Goal: Task Accomplishment & Management: Use online tool/utility

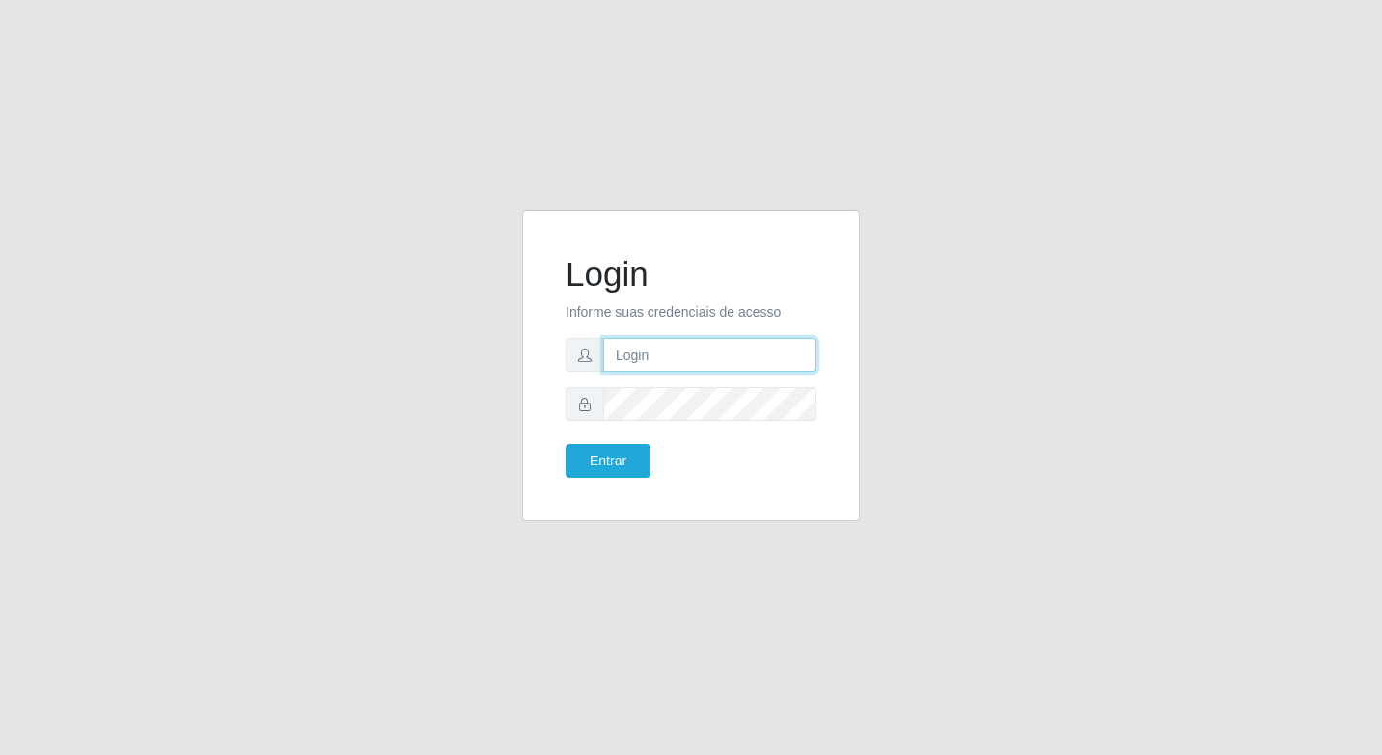
type input "elyda@quaresma"
click at [609, 480] on div "Login Informe suas credenciais de acesso elyda@quaresma Entrar" at bounding box center [691, 366] width 290 height 263
click at [606, 457] on button "Entrar" at bounding box center [608, 461] width 85 height 34
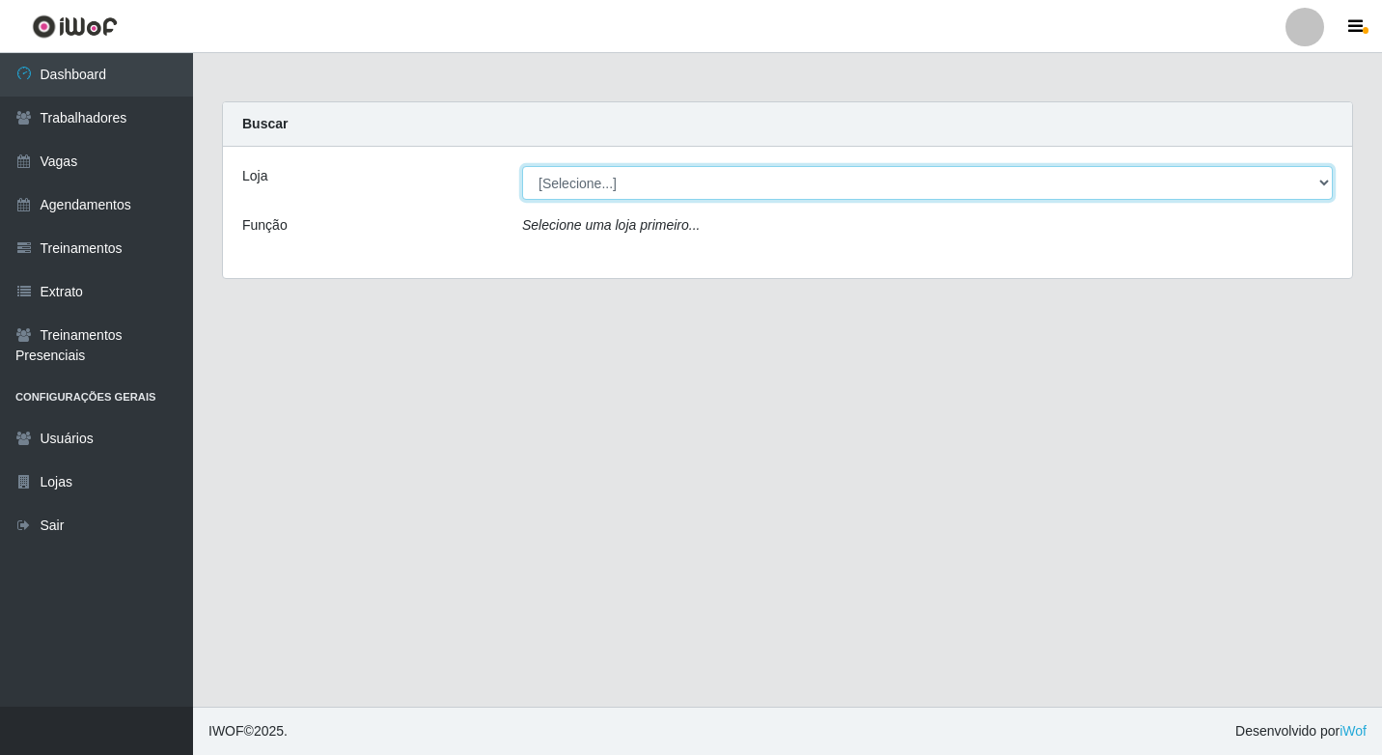
click at [580, 189] on select "[Selecione...] Super Quaresma Hortimercado" at bounding box center [927, 183] width 811 height 34
select select "511"
click at [522, 166] on select "[Selecione...] Super Quaresma Hortimercado" at bounding box center [927, 183] width 811 height 34
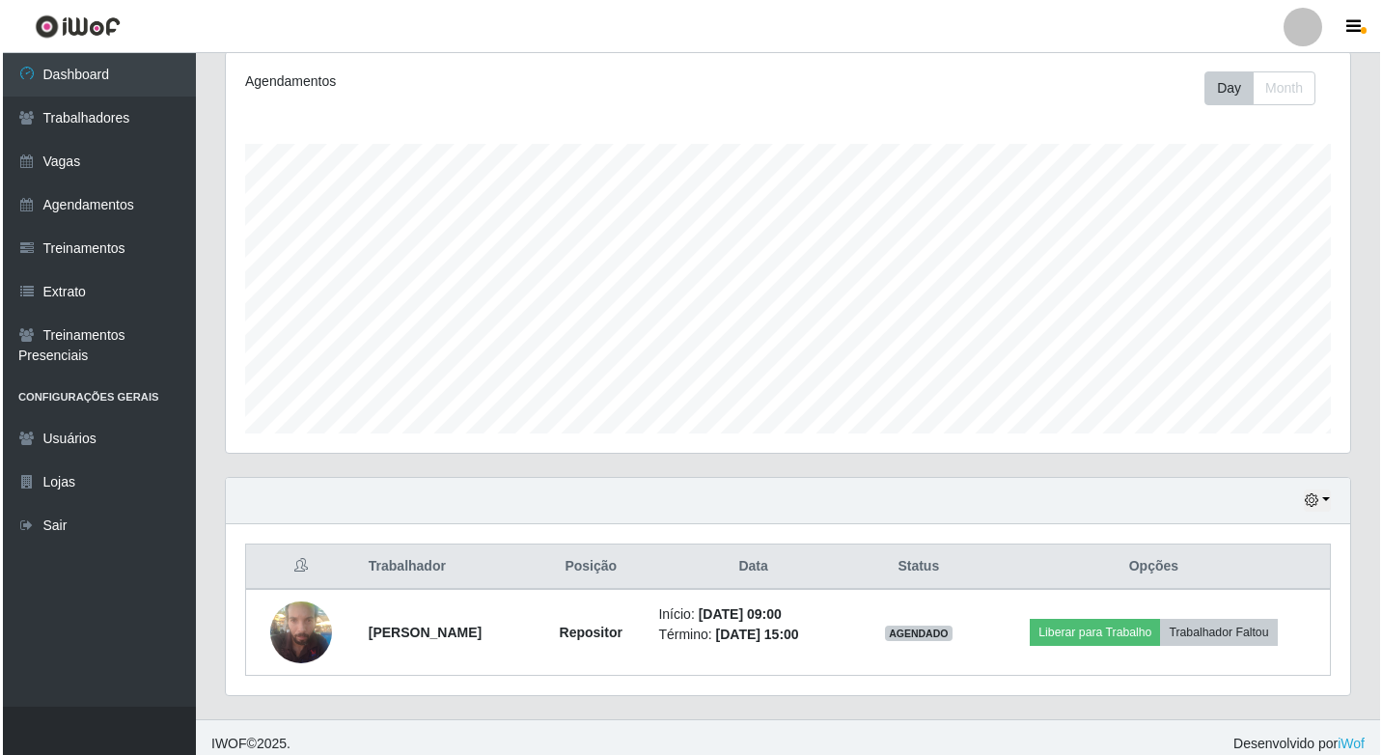
scroll to position [269, 0]
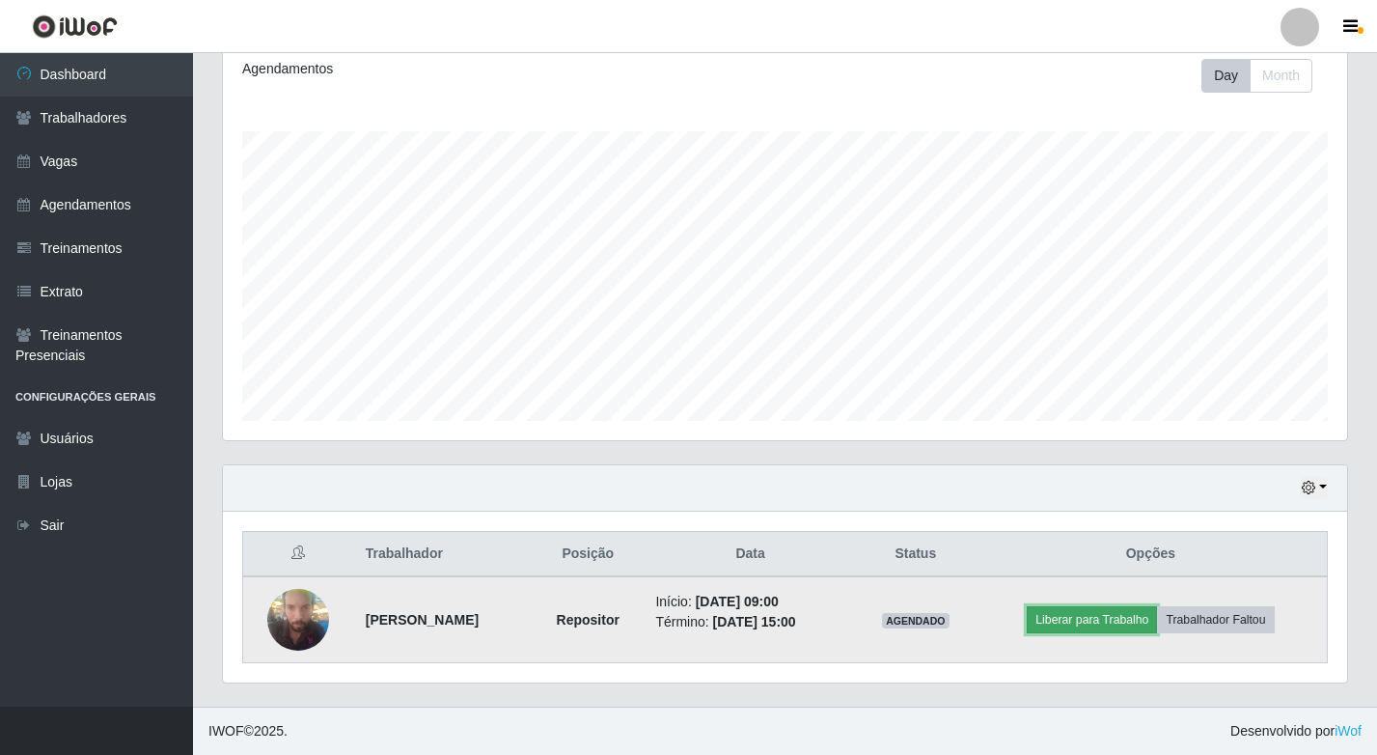
click at [1087, 626] on button "Liberar para Trabalho" at bounding box center [1092, 619] width 130 height 27
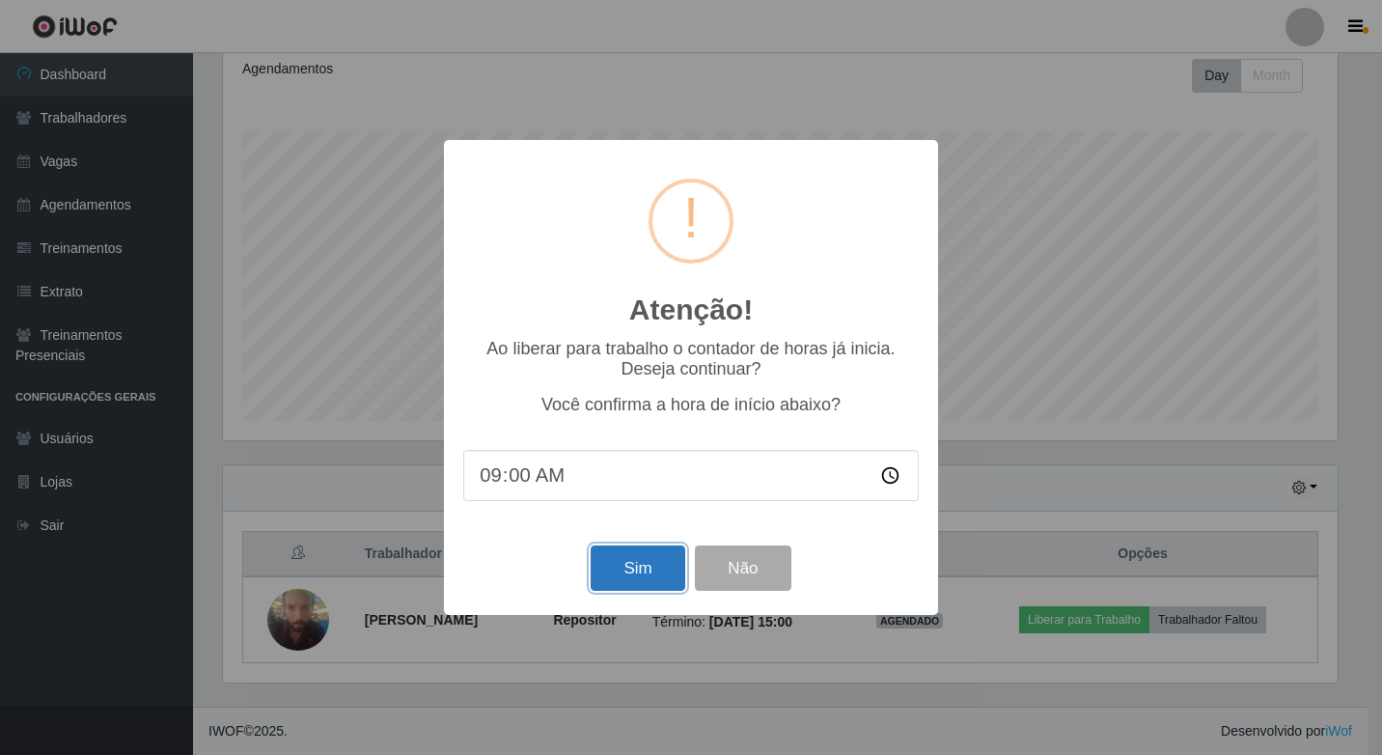
click at [634, 582] on button "Sim" at bounding box center [638, 567] width 94 height 45
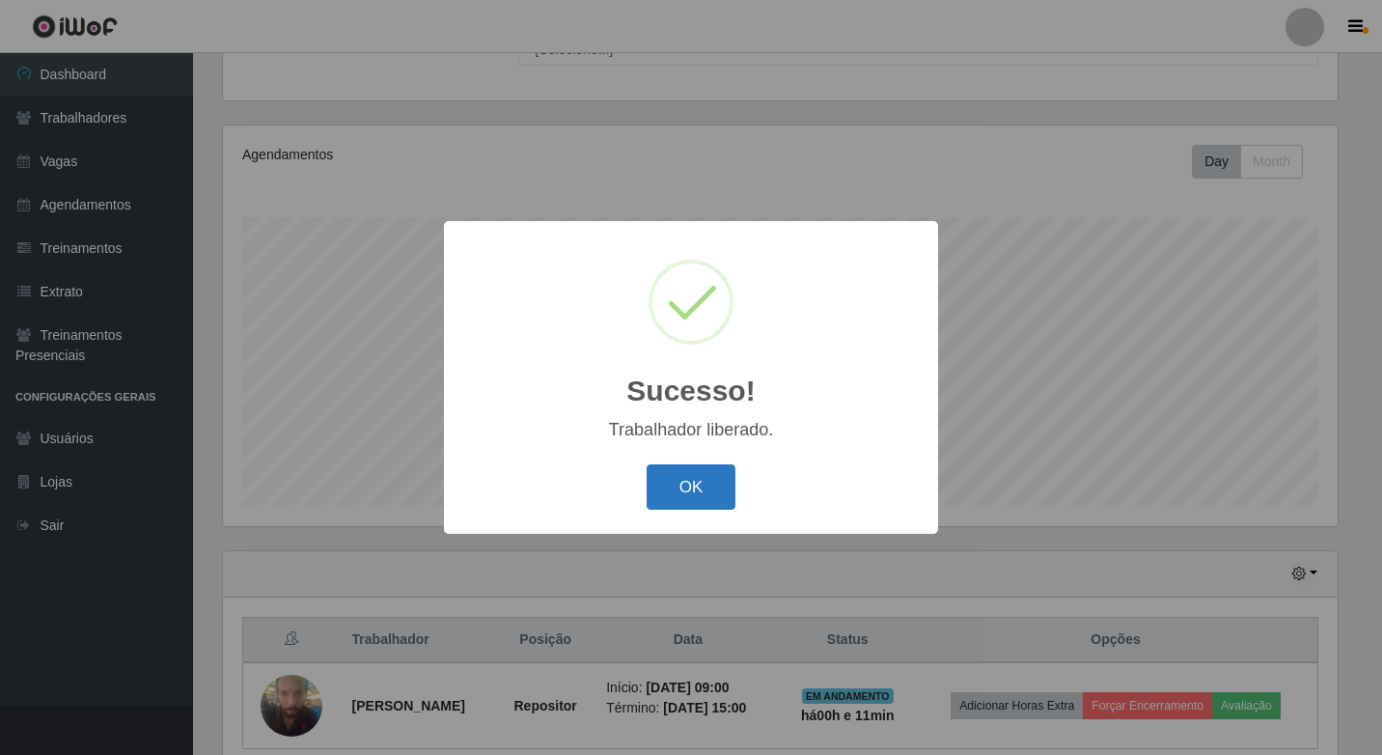
click at [689, 496] on button "OK" at bounding box center [692, 486] width 90 height 45
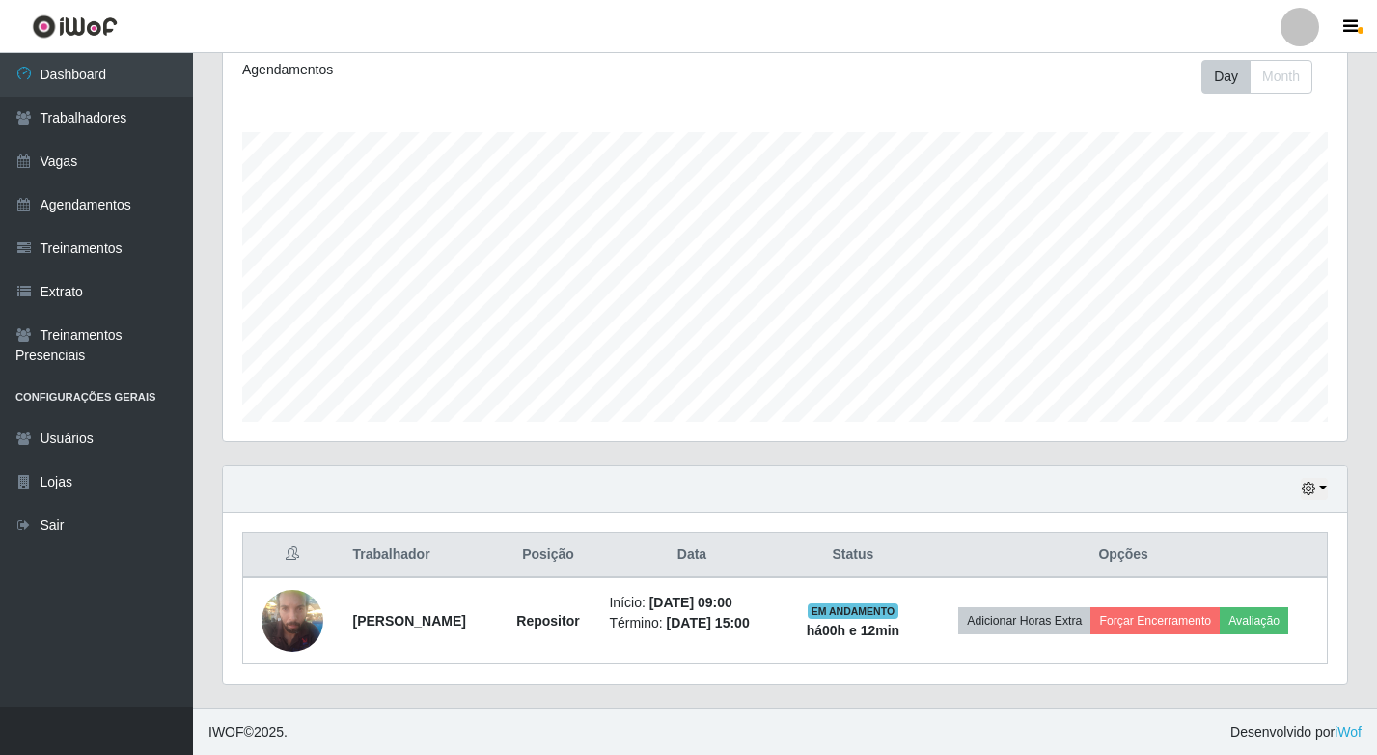
scroll to position [269, 0]
